Goal: Check status

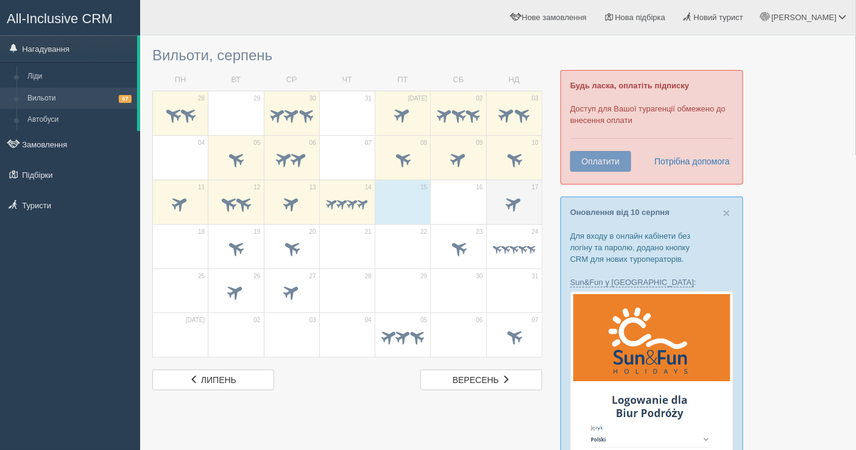
click at [516, 203] on span at bounding box center [514, 203] width 20 height 20
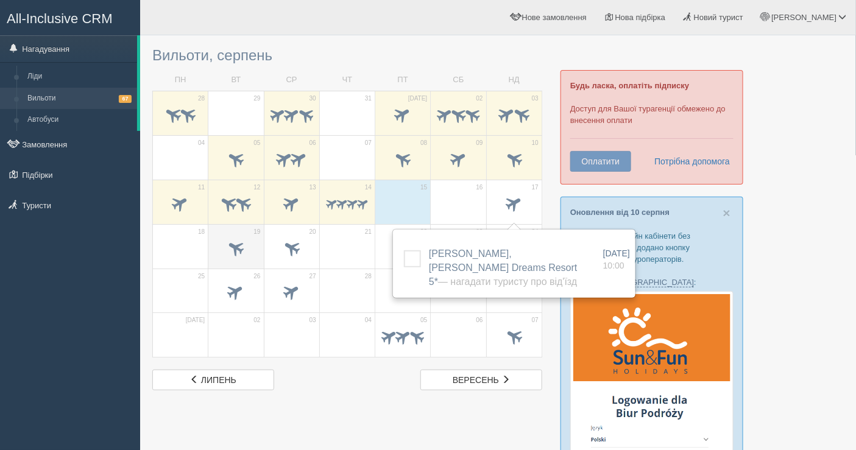
click at [227, 260] on div at bounding box center [236, 250] width 43 height 26
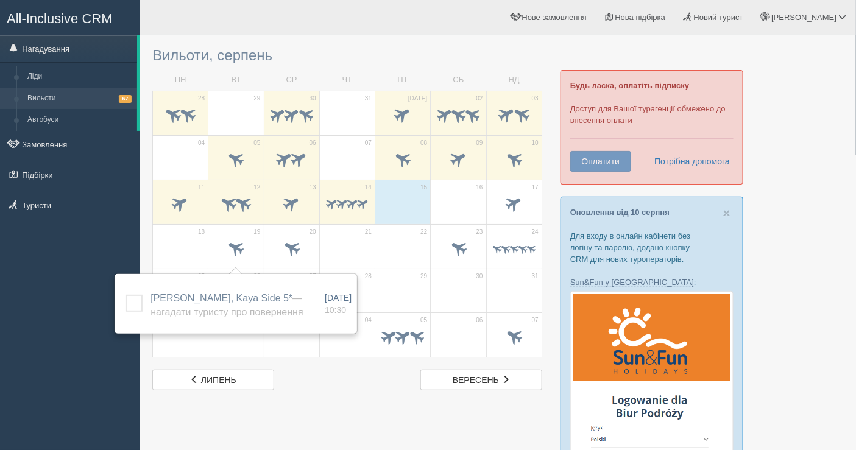
click at [320, 243] on td "21" at bounding box center [346, 246] width 55 height 44
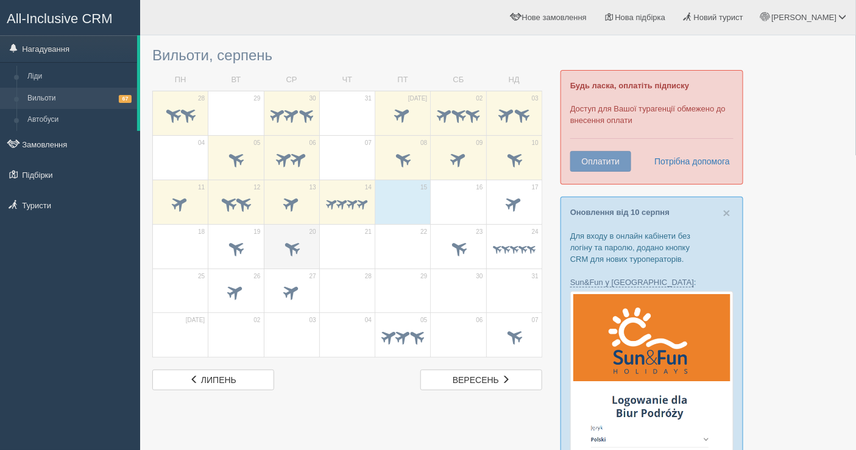
click at [310, 247] on span at bounding box center [292, 249] width 43 height 21
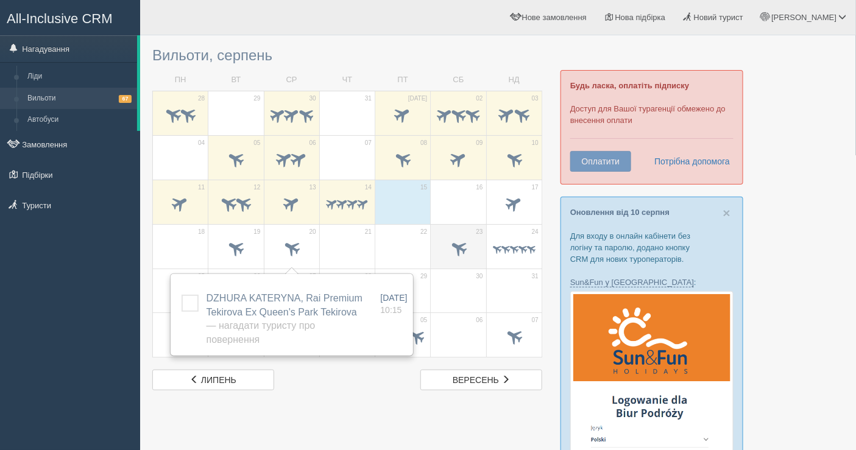
click at [460, 256] on span at bounding box center [458, 249] width 43 height 21
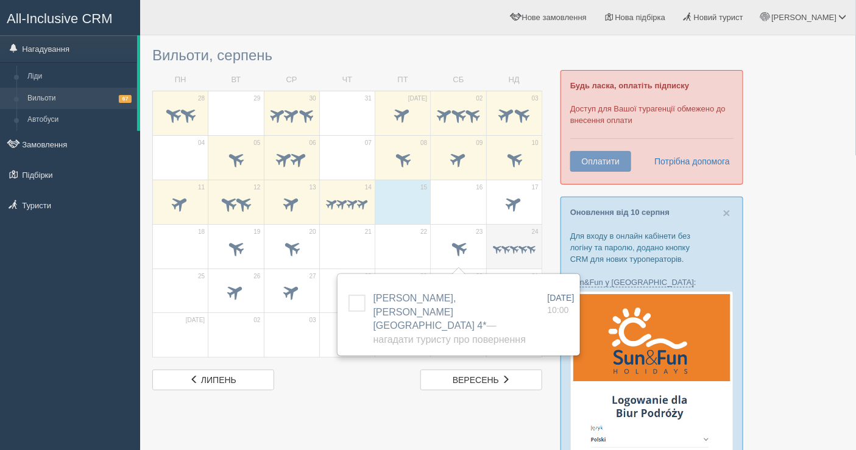
click at [498, 254] on span at bounding box center [514, 250] width 43 height 12
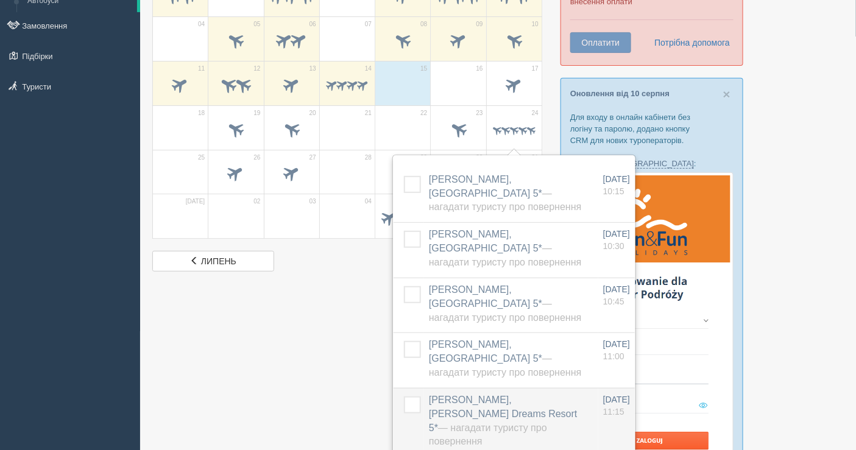
scroll to position [135, 0]
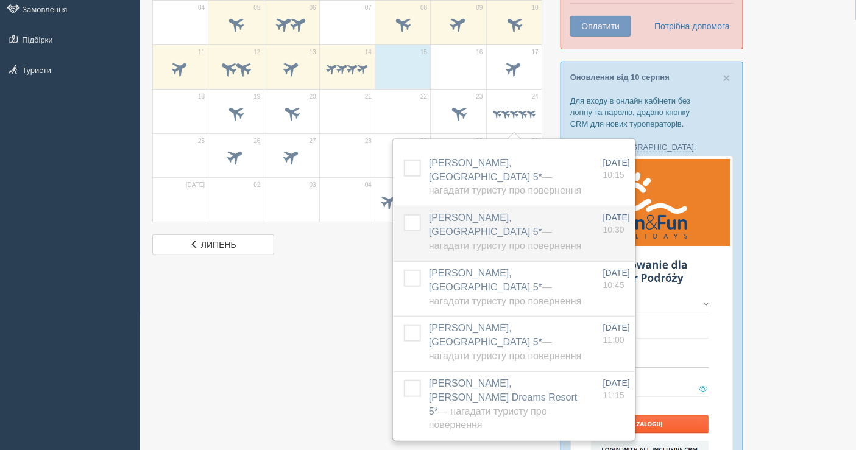
click at [553, 229] on span "— Нагадати туристу про повернення" at bounding box center [505, 239] width 152 height 24
